Goal: Task Accomplishment & Management: Use online tool/utility

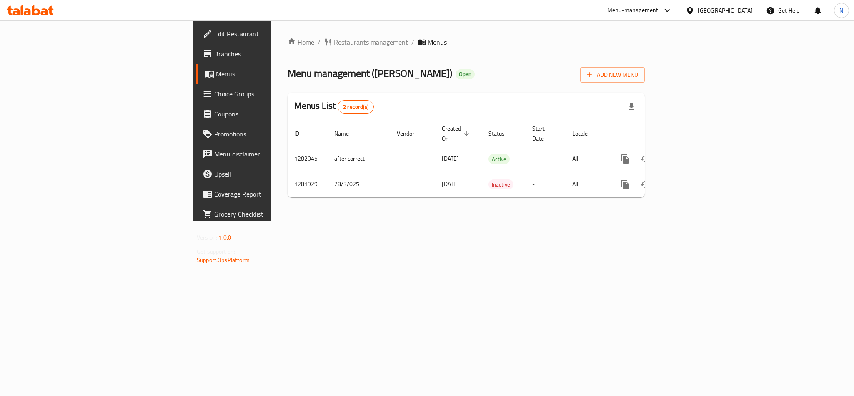
click at [679, 16] on div "Menu-management" at bounding box center [640, 10] width 78 height 20
click at [659, 9] on div "Menu-management" at bounding box center [632, 10] width 51 height 10
click at [636, 54] on div "Agent Campaigns Center" at bounding box center [626, 56] width 63 height 9
click at [214, 52] on span "Branches" at bounding box center [271, 54] width 114 height 10
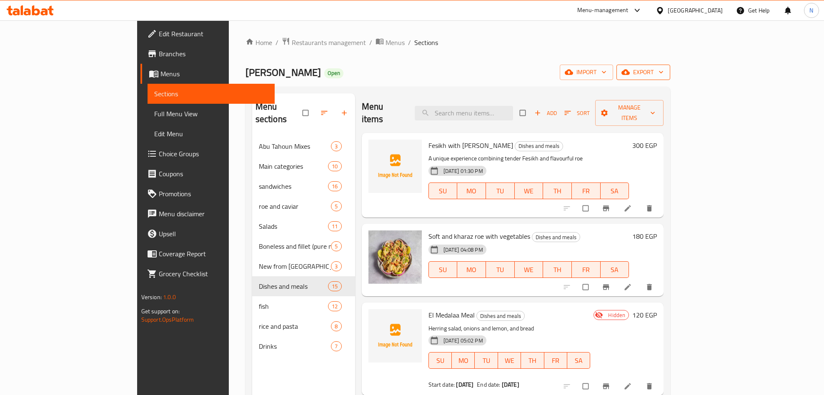
click at [670, 65] on button "export" at bounding box center [644, 72] width 54 height 15
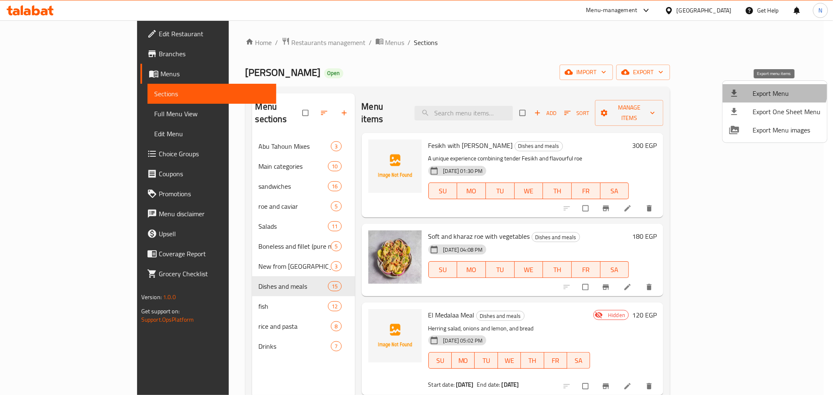
click at [772, 86] on li "Export Menu" at bounding box center [775, 93] width 105 height 18
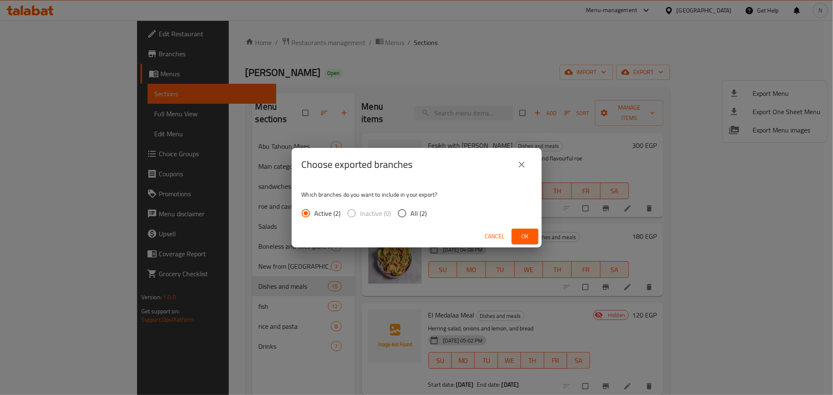
click at [413, 218] on span "All (2)" at bounding box center [419, 213] width 16 height 10
click at [411, 218] on input "All (2)" at bounding box center [403, 214] width 18 height 18
radio input "true"
click at [533, 238] on button "Ok" at bounding box center [525, 236] width 27 height 15
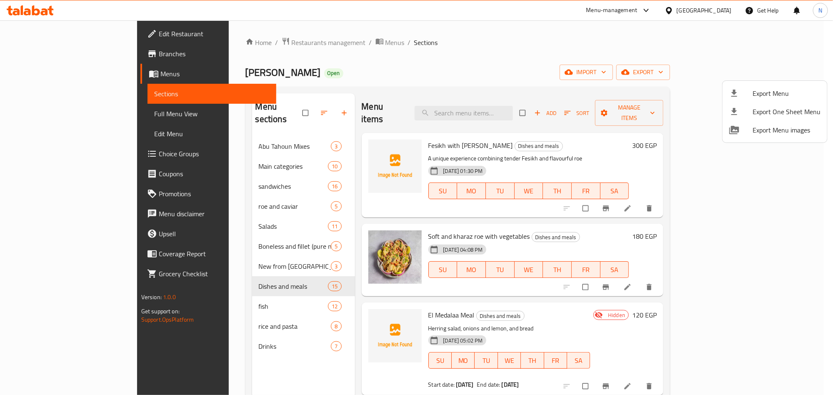
click at [489, 110] on div at bounding box center [416, 197] width 833 height 395
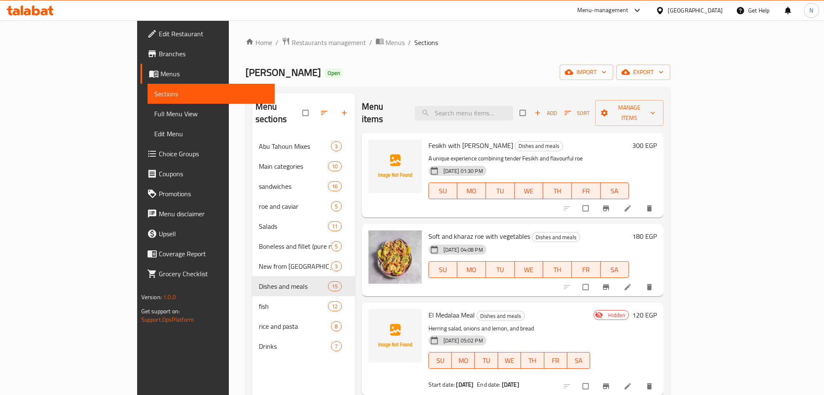
click at [489, 110] on input "search" at bounding box center [464, 113] width 98 height 15
type input "f"
click at [485, 108] on input "f" at bounding box center [464, 113] width 98 height 15
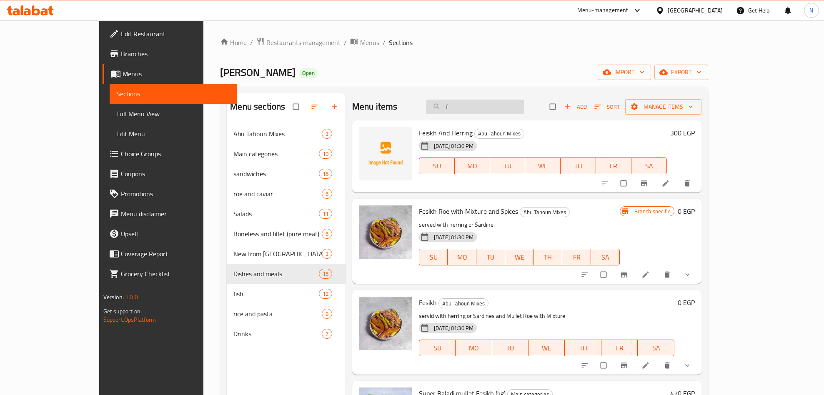
click at [486, 108] on input "f" at bounding box center [475, 107] width 98 height 15
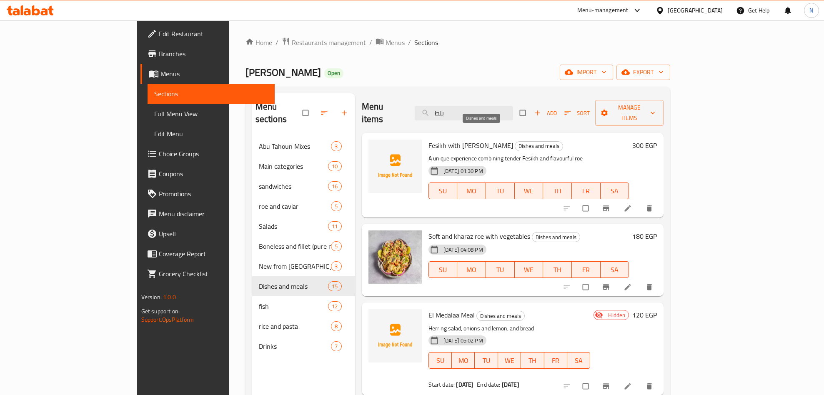
type input "بلطي"
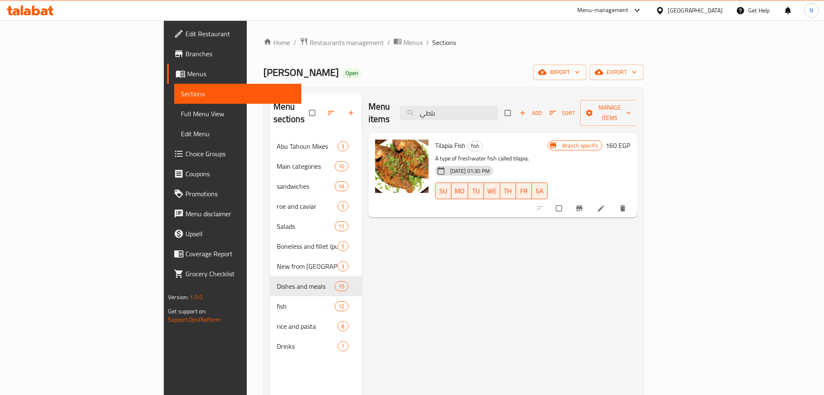
click at [605, 204] on icon at bounding box center [601, 208] width 8 height 8
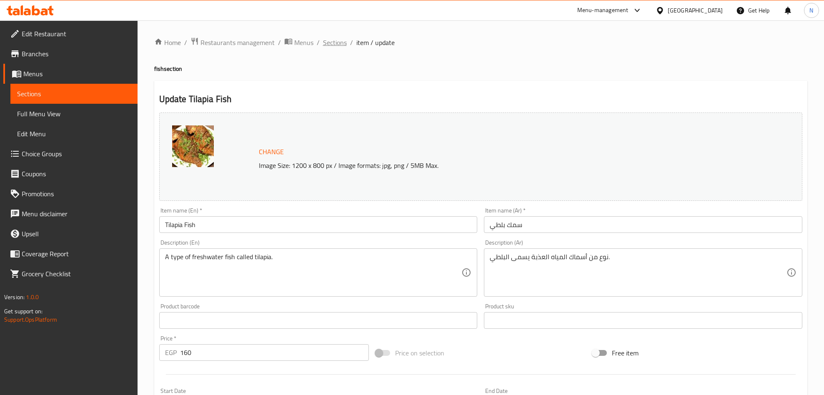
click at [336, 46] on span "Sections" at bounding box center [335, 43] width 24 height 10
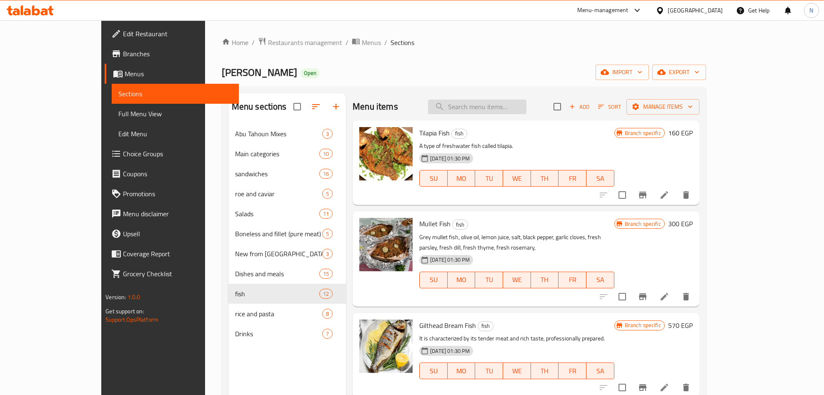
click at [494, 113] on input "search" at bounding box center [477, 107] width 98 height 15
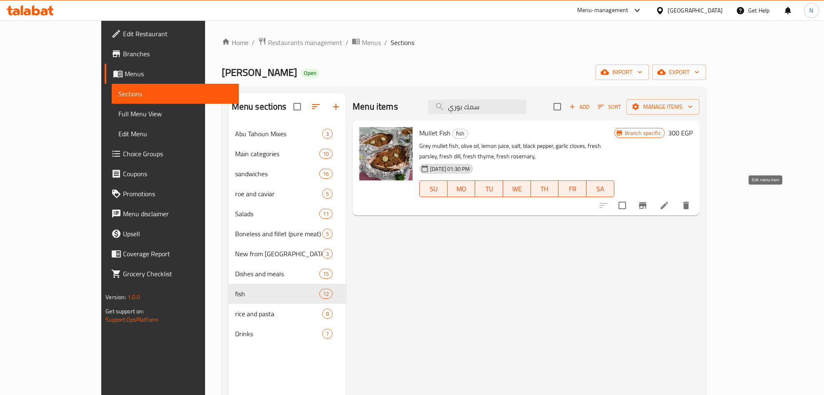
type input "سمك بوري"
click at [670, 201] on icon at bounding box center [665, 206] width 10 height 10
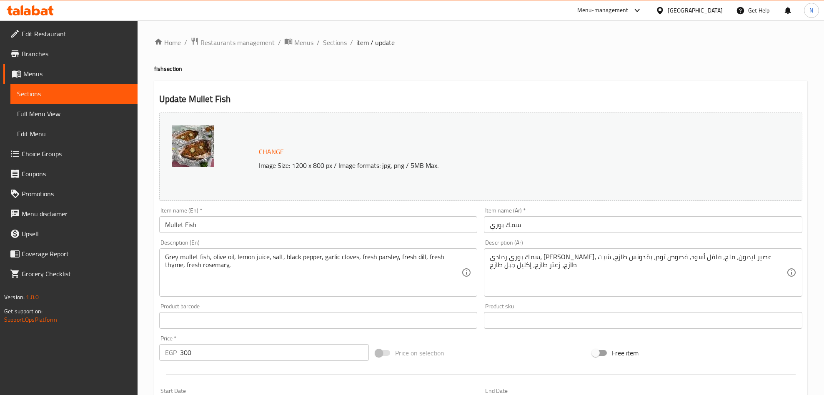
click at [350, 45] on li "/" at bounding box center [351, 43] width 3 height 10
click at [339, 43] on span "Sections" at bounding box center [335, 43] width 24 height 10
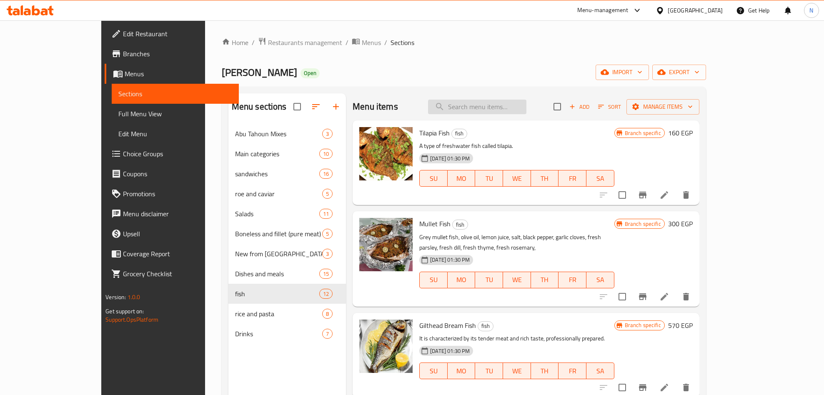
click at [497, 113] on input "search" at bounding box center [477, 107] width 98 height 15
paste input "herring"
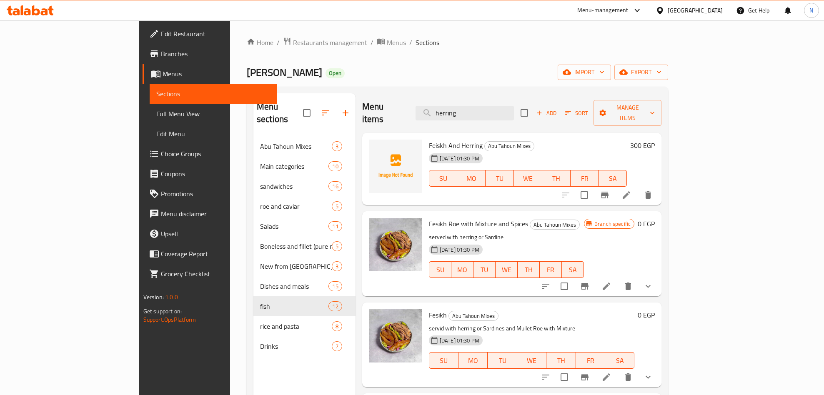
type input "herring"
